Goal: Navigation & Orientation: Find specific page/section

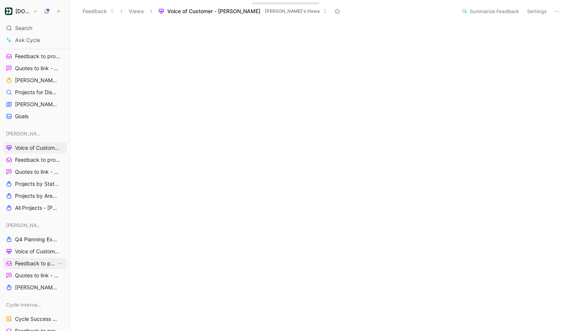
scroll to position [192, 0]
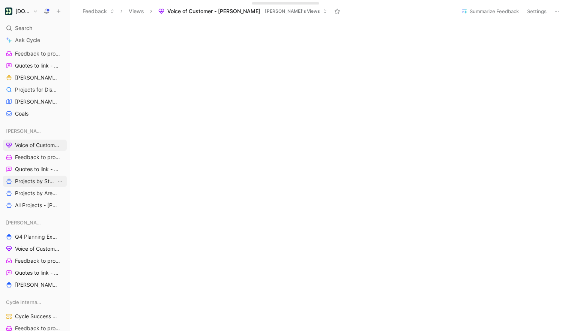
click at [31, 179] on span "Projects by Status - [PERSON_NAME]" at bounding box center [35, 182] width 41 height 8
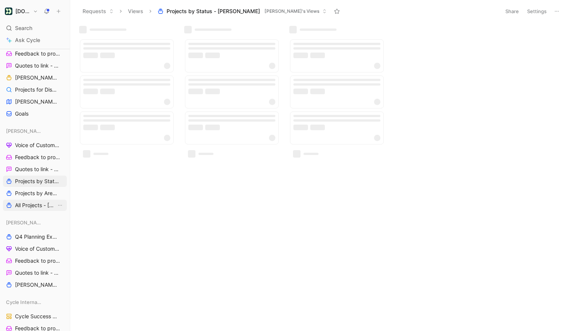
click at [31, 205] on span "All Projects - [PERSON_NAME]" at bounding box center [35, 206] width 41 height 8
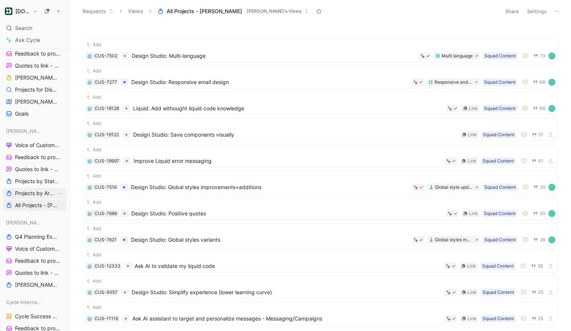
click at [35, 190] on span "Projects by Area - [PERSON_NAME]" at bounding box center [35, 194] width 41 height 8
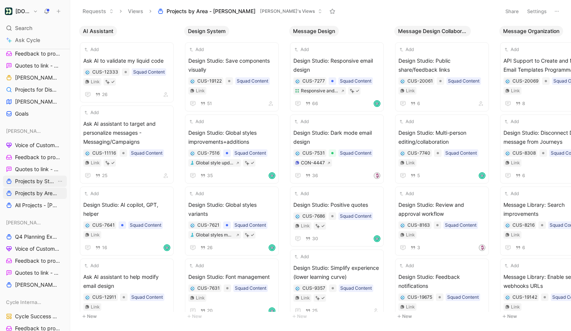
click at [31, 181] on span "Projects by Status - [PERSON_NAME]" at bounding box center [35, 182] width 41 height 8
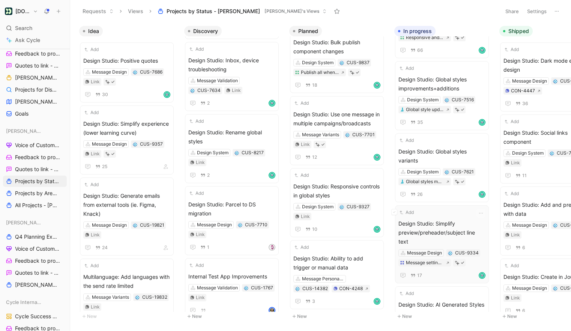
scroll to position [72, 0]
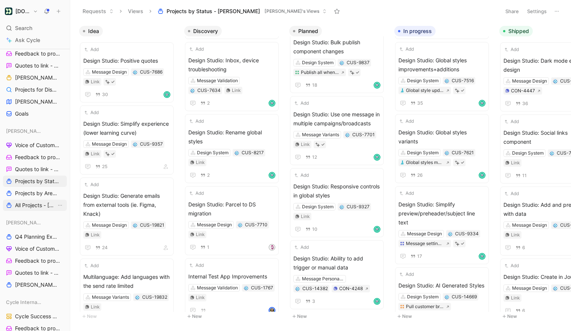
click at [30, 205] on span "All Projects - [PERSON_NAME]" at bounding box center [35, 206] width 41 height 8
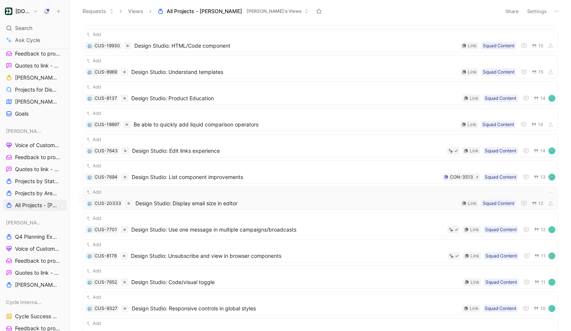
scroll to position [641, 0]
click at [310, 224] on span "Design Studio: Use one message in multiple campaigns/broadcasts" at bounding box center [287, 228] width 313 height 9
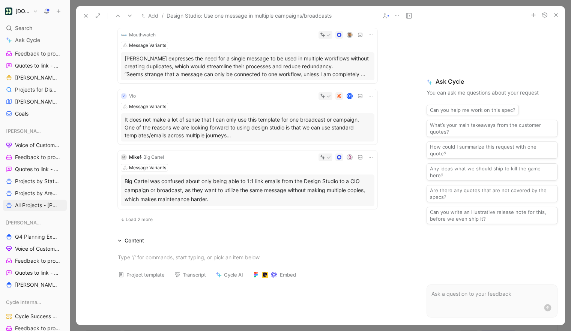
scroll to position [495, 0]
click at [144, 220] on span "Load 2 more" at bounding box center [139, 219] width 27 height 6
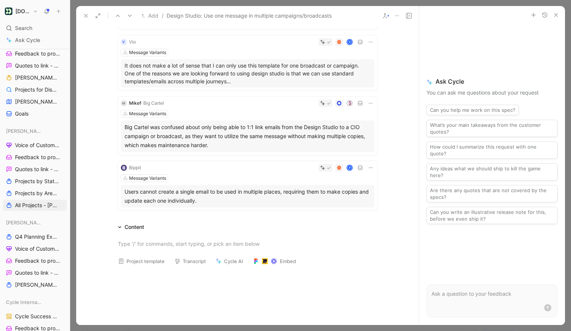
scroll to position [0, 0]
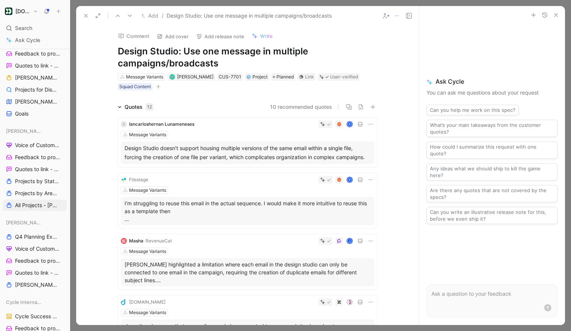
click at [560, 16] on button "button" at bounding box center [556, 15] width 9 height 9
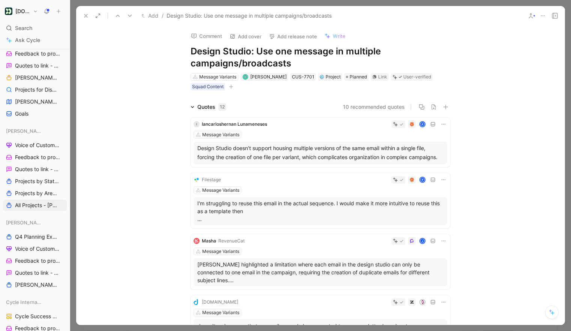
click at [83, 14] on icon at bounding box center [86, 16] width 6 height 6
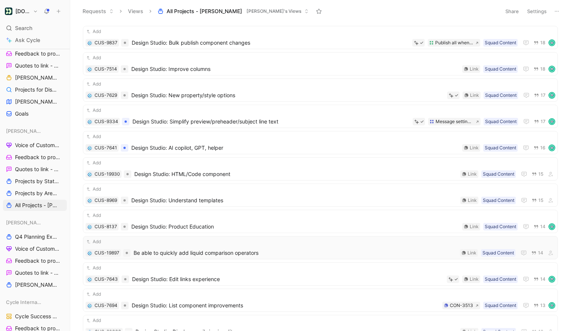
scroll to position [617, 0]
